Goal: Find contact information: Find contact information

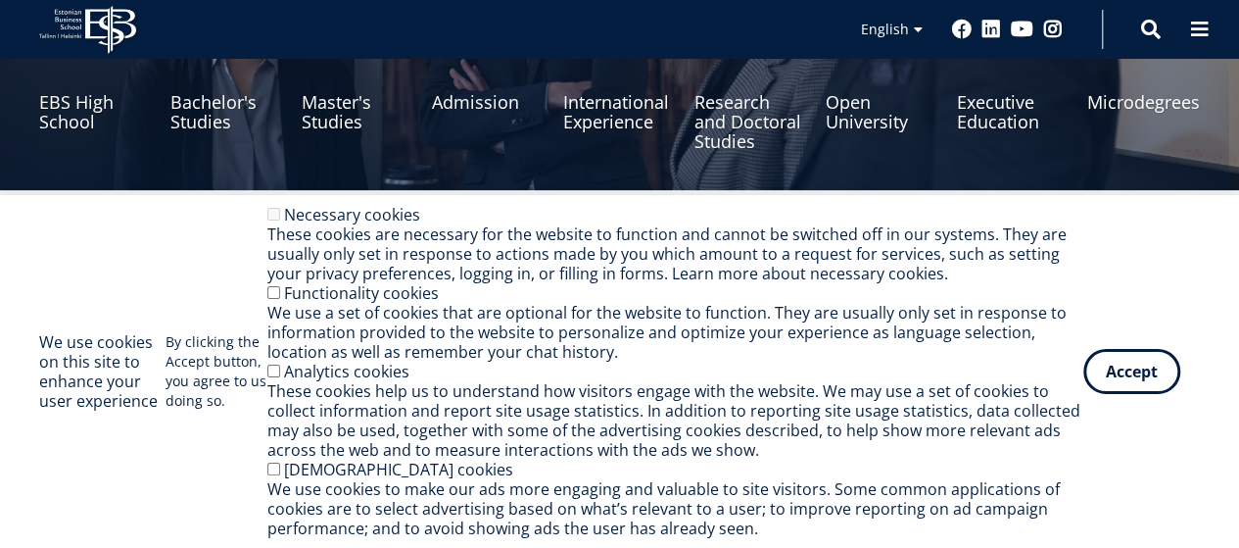
click at [1158, 370] on button "Accept" at bounding box center [1131, 371] width 97 height 45
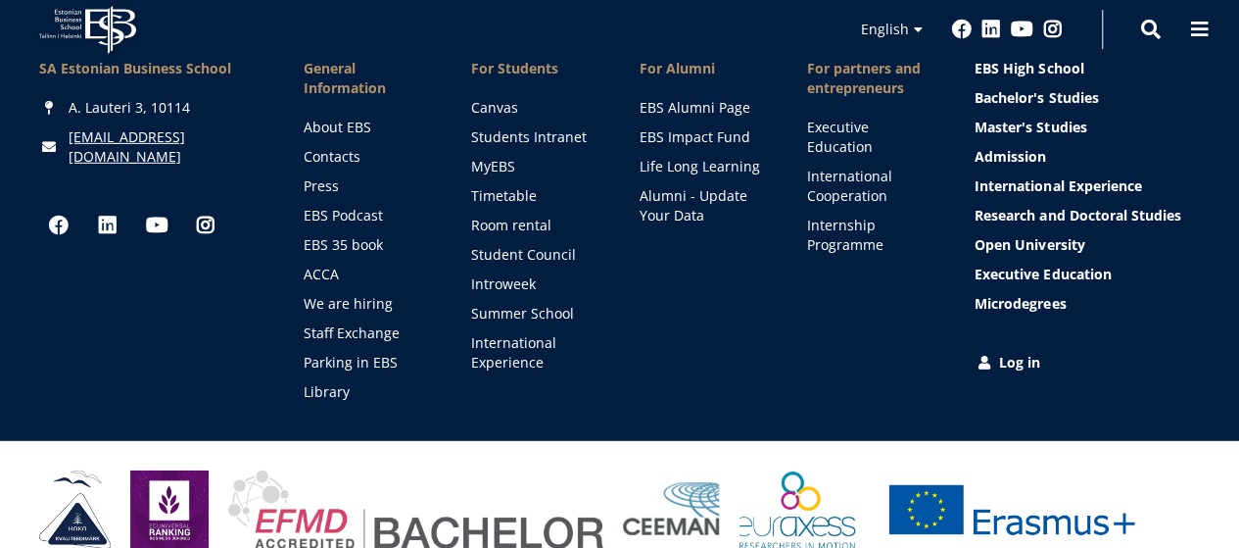
scroll to position [2912, 0]
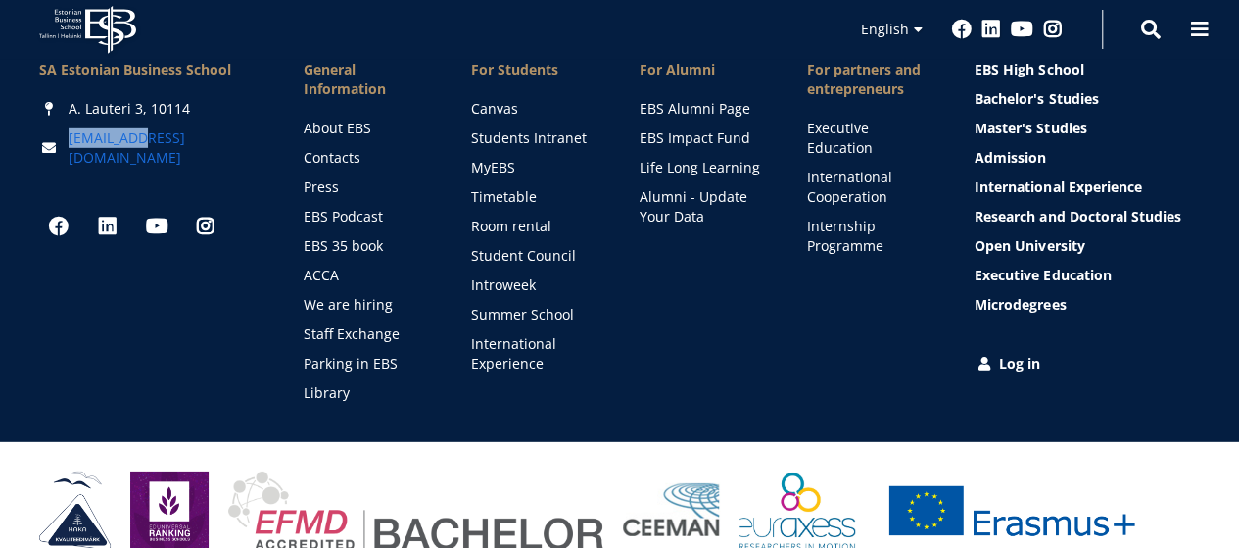
drag, startPoint x: 163, startPoint y: 125, endPoint x: 144, endPoint y: 124, distance: 18.6
click at [144, 128] on div "[EMAIL_ADDRESS][DOMAIN_NAME]" at bounding box center [151, 147] width 225 height 39
click at [144, 128] on link "[EMAIL_ADDRESS][DOMAIN_NAME]" at bounding box center [167, 147] width 196 height 39
click at [187, 128] on div "[EMAIL_ADDRESS][DOMAIN_NAME]" at bounding box center [151, 147] width 225 height 39
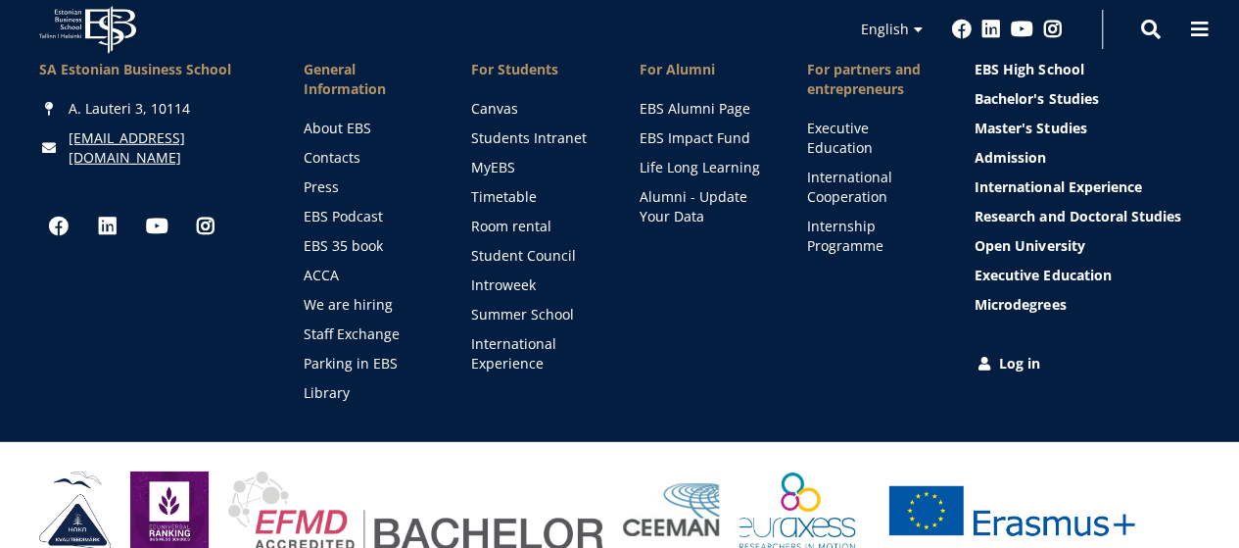
drag, startPoint x: 165, startPoint y: 127, endPoint x: 35, endPoint y: 120, distance: 129.5
click at [20, 115] on div "SA [GEOGRAPHIC_DATA] [PERSON_NAME] 3, 10114 [EMAIL_ADDRESS][DOMAIN_NAME] Social…" at bounding box center [619, 231] width 1239 height 343
drag, startPoint x: 64, startPoint y: 115, endPoint x: 147, endPoint y: 122, distance: 83.6
click at [147, 128] on div "[EMAIL_ADDRESS][DOMAIN_NAME]" at bounding box center [151, 147] width 225 height 39
drag, startPoint x: 137, startPoint y: 154, endPoint x: 85, endPoint y: 110, distance: 68.1
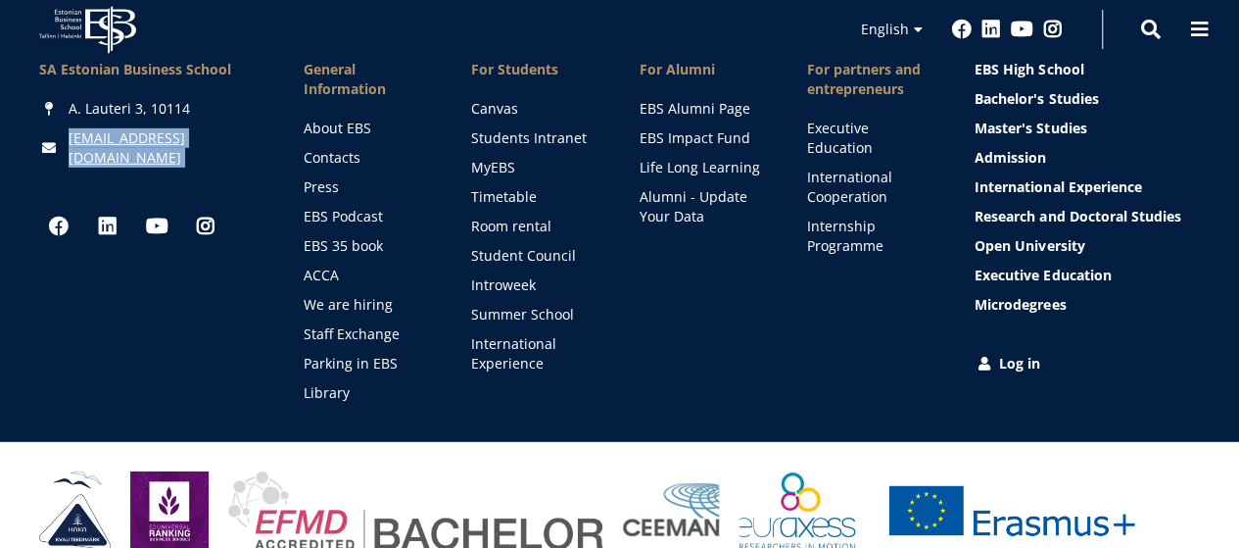
click at [85, 110] on div "SA [GEOGRAPHIC_DATA] [PERSON_NAME] 3, 10114 [EMAIL_ADDRESS][DOMAIN_NAME] Social…" at bounding box center [151, 231] width 225 height 343
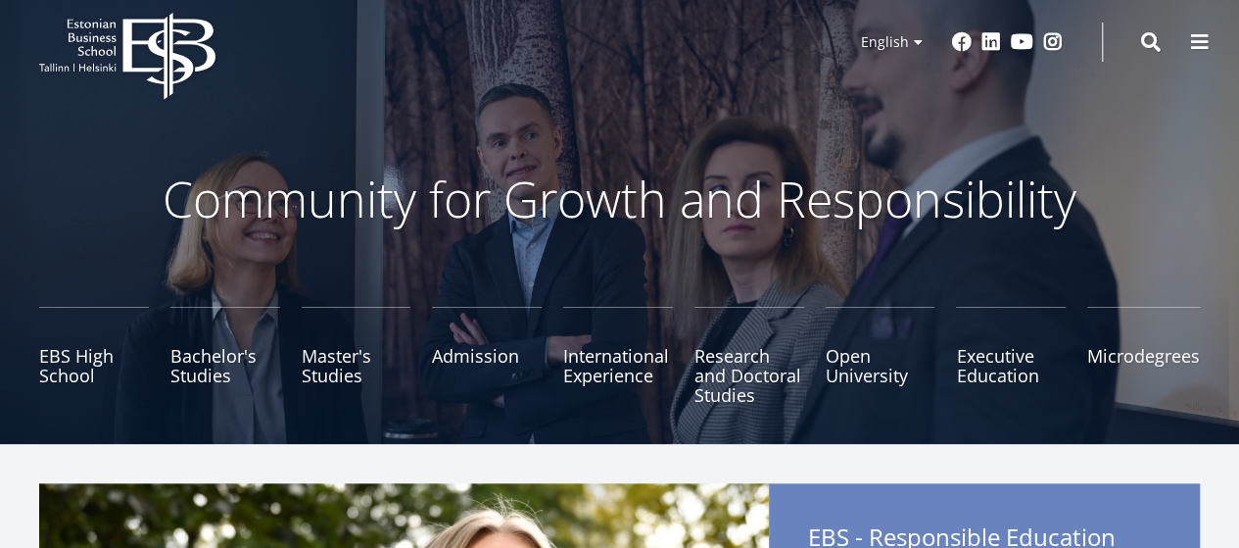
scroll to position [0, 0]
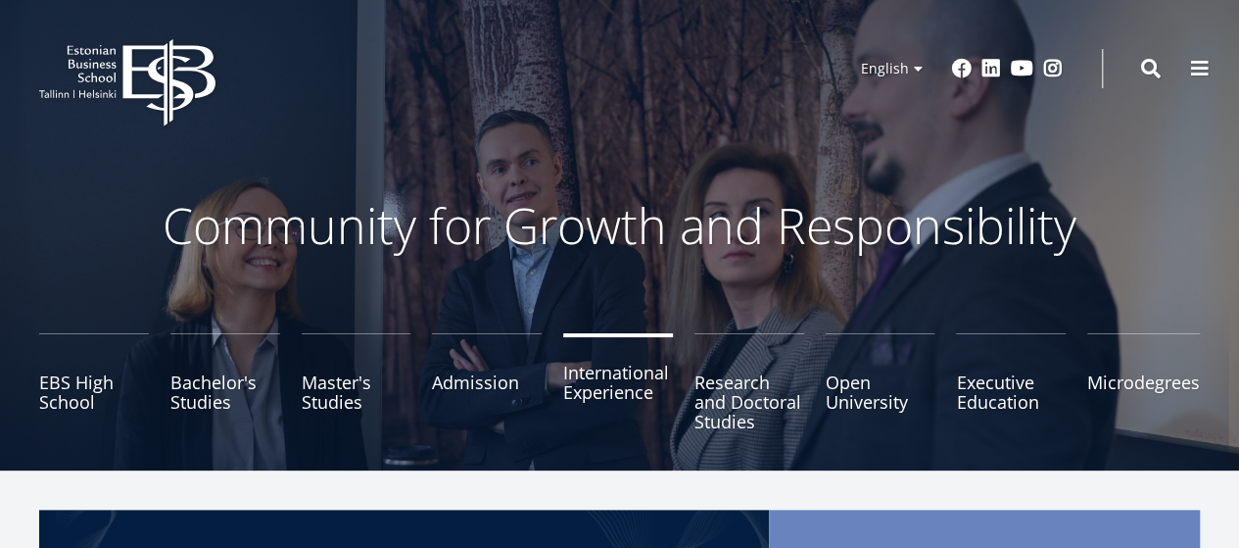
click at [619, 400] on link "International Experience" at bounding box center [618, 382] width 110 height 98
